Goal: Task Accomplishment & Management: Use online tool/utility

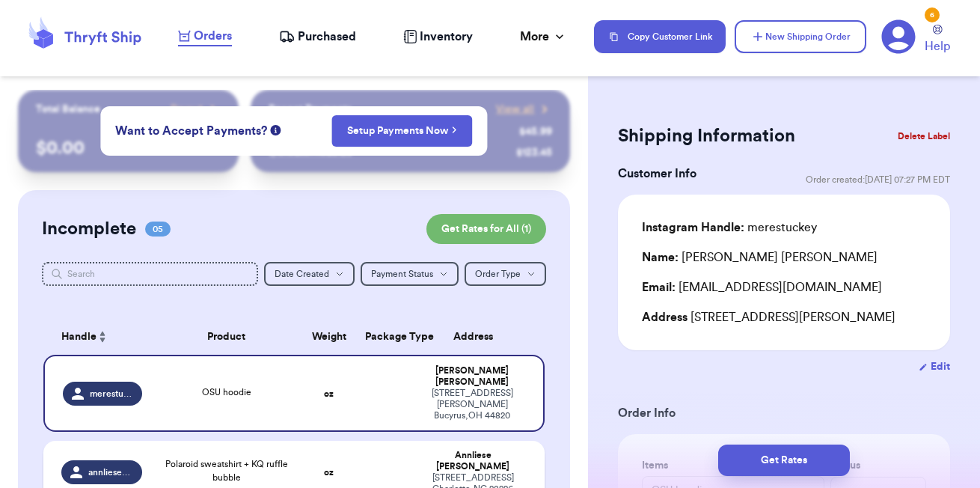
scroll to position [252, 0]
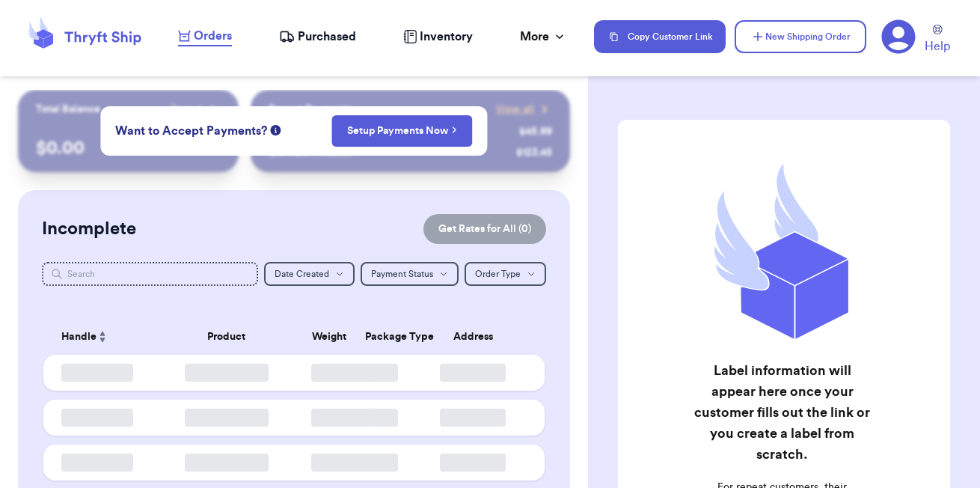
checkbox input "false"
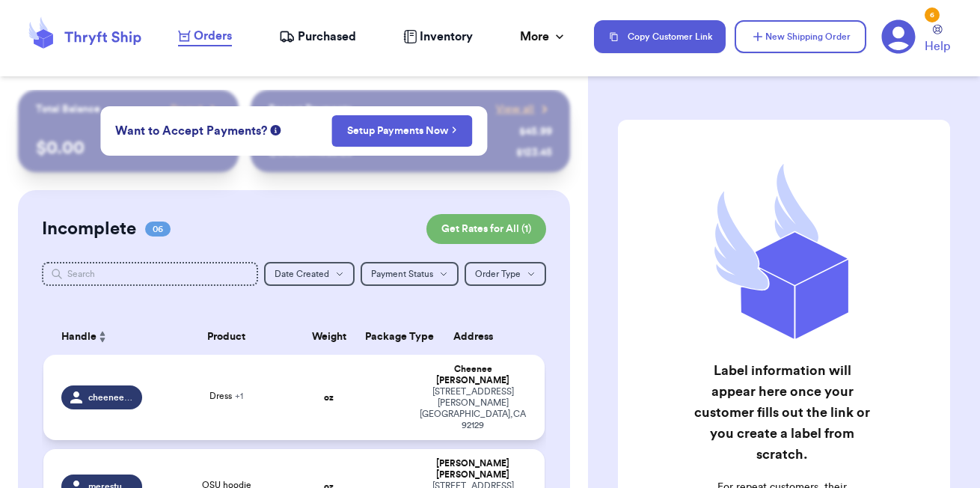
click at [361, 394] on td at bounding box center [383, 397] width 54 height 85
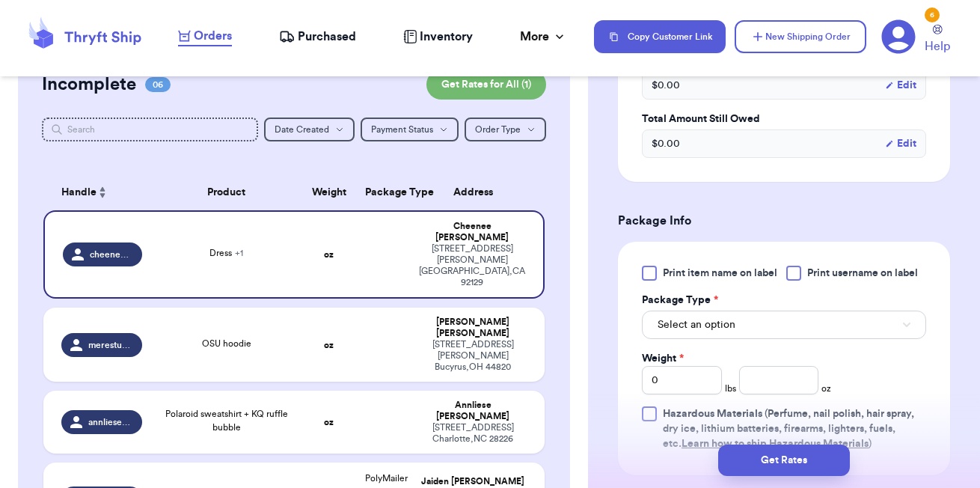
scroll to position [612, 0]
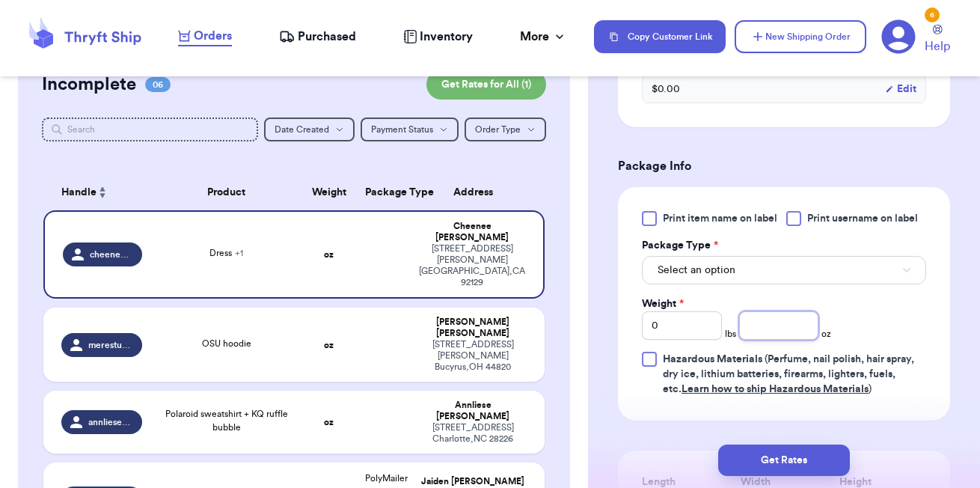
click at [774, 340] on input "number" at bounding box center [779, 325] width 80 height 28
type input "13"
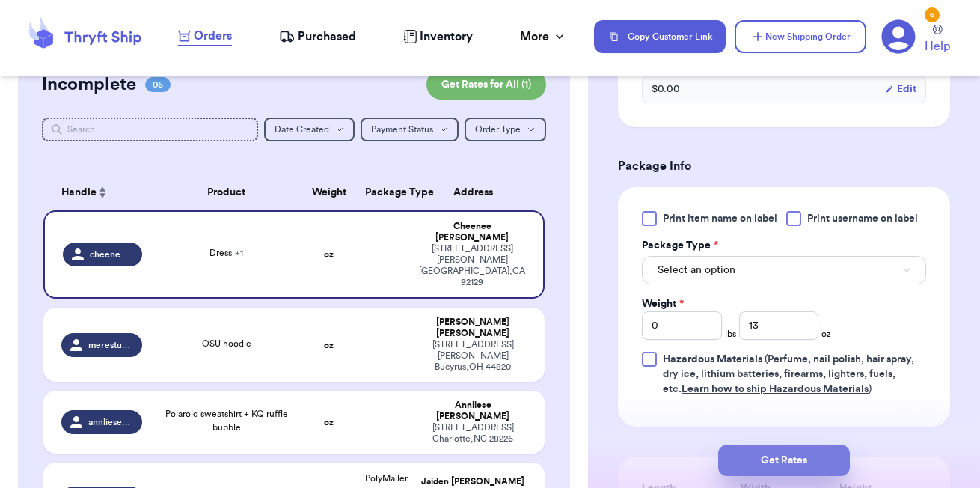
click at [801, 453] on button "Get Rates" at bounding box center [784, 459] width 132 height 31
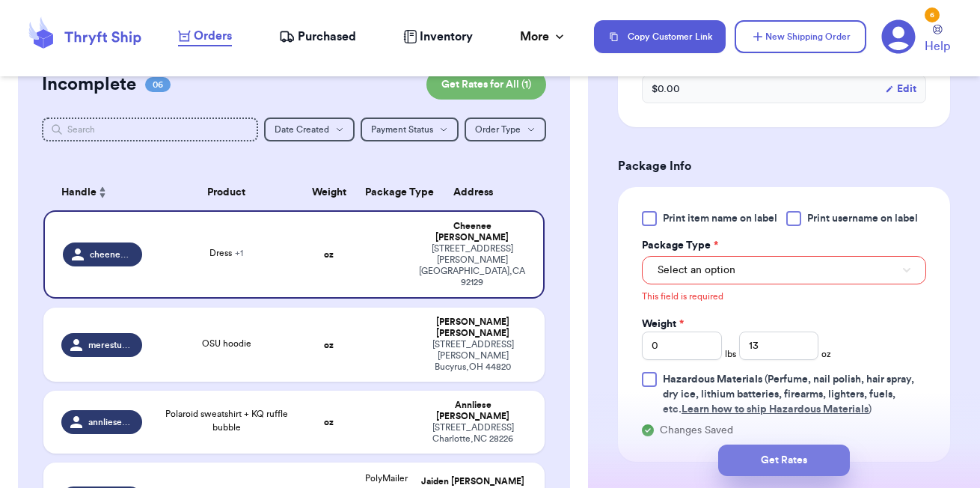
scroll to position [661, 0]
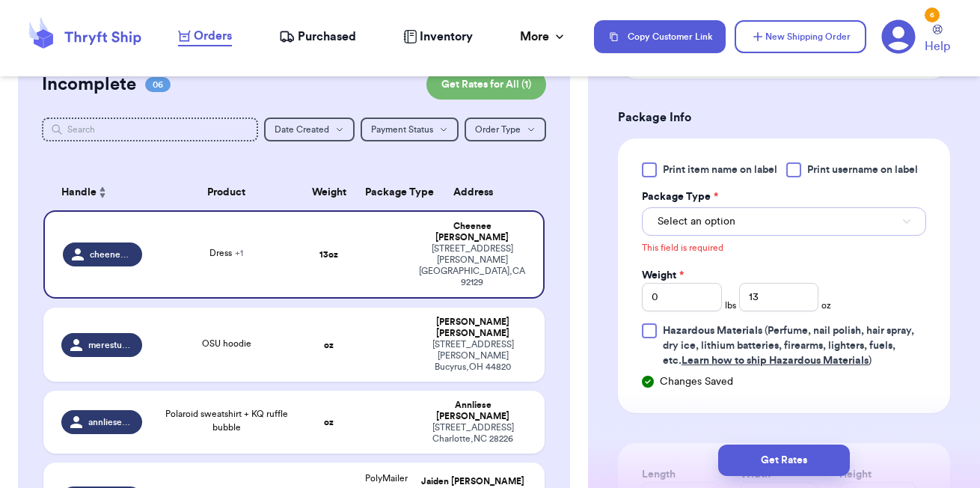
click at [771, 236] on button "Select an option" at bounding box center [784, 221] width 284 height 28
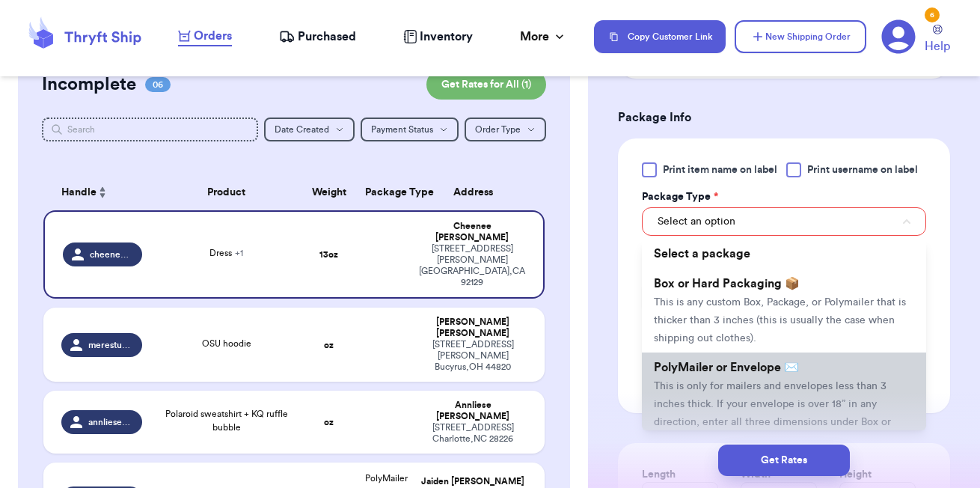
click at [721, 373] on span "PolyMailer or Envelope ✉️" at bounding box center [726, 367] width 145 height 12
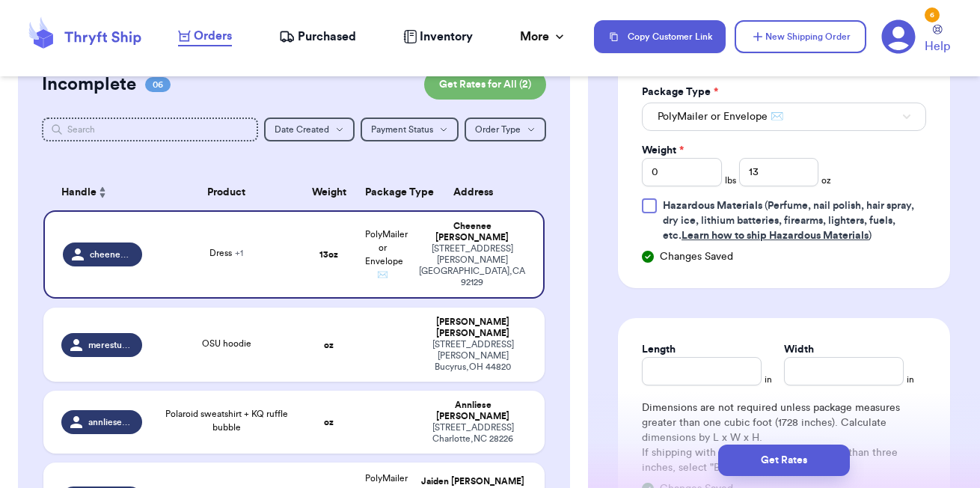
scroll to position [792, 0]
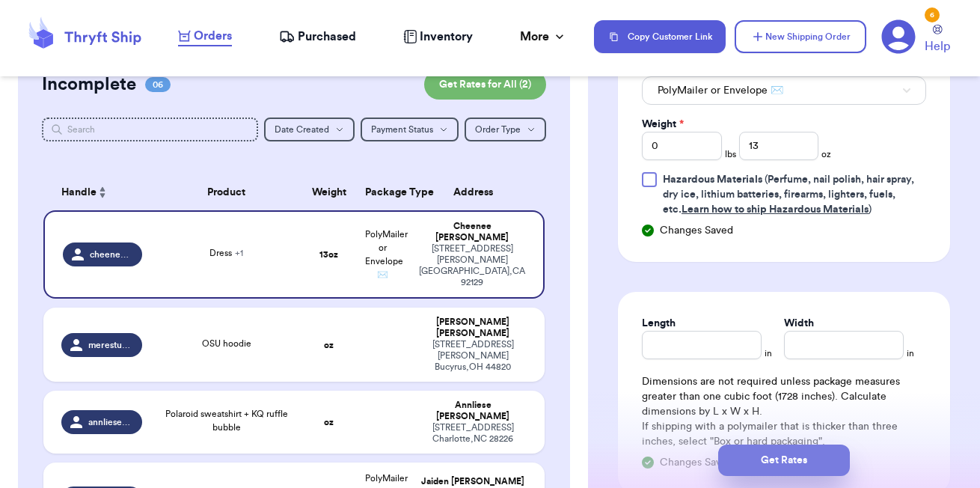
click at [783, 456] on button "Get Rates" at bounding box center [784, 459] width 132 height 31
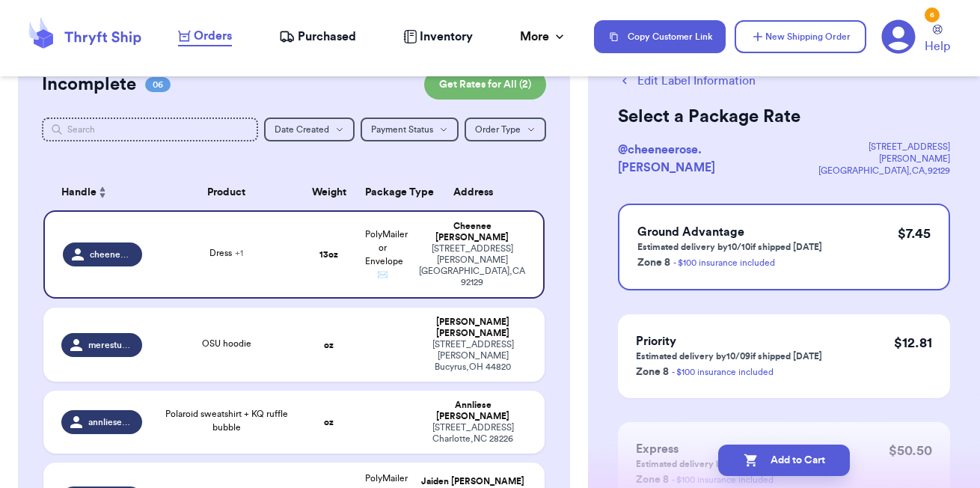
scroll to position [49, 0]
